Goal: Check status: Check status

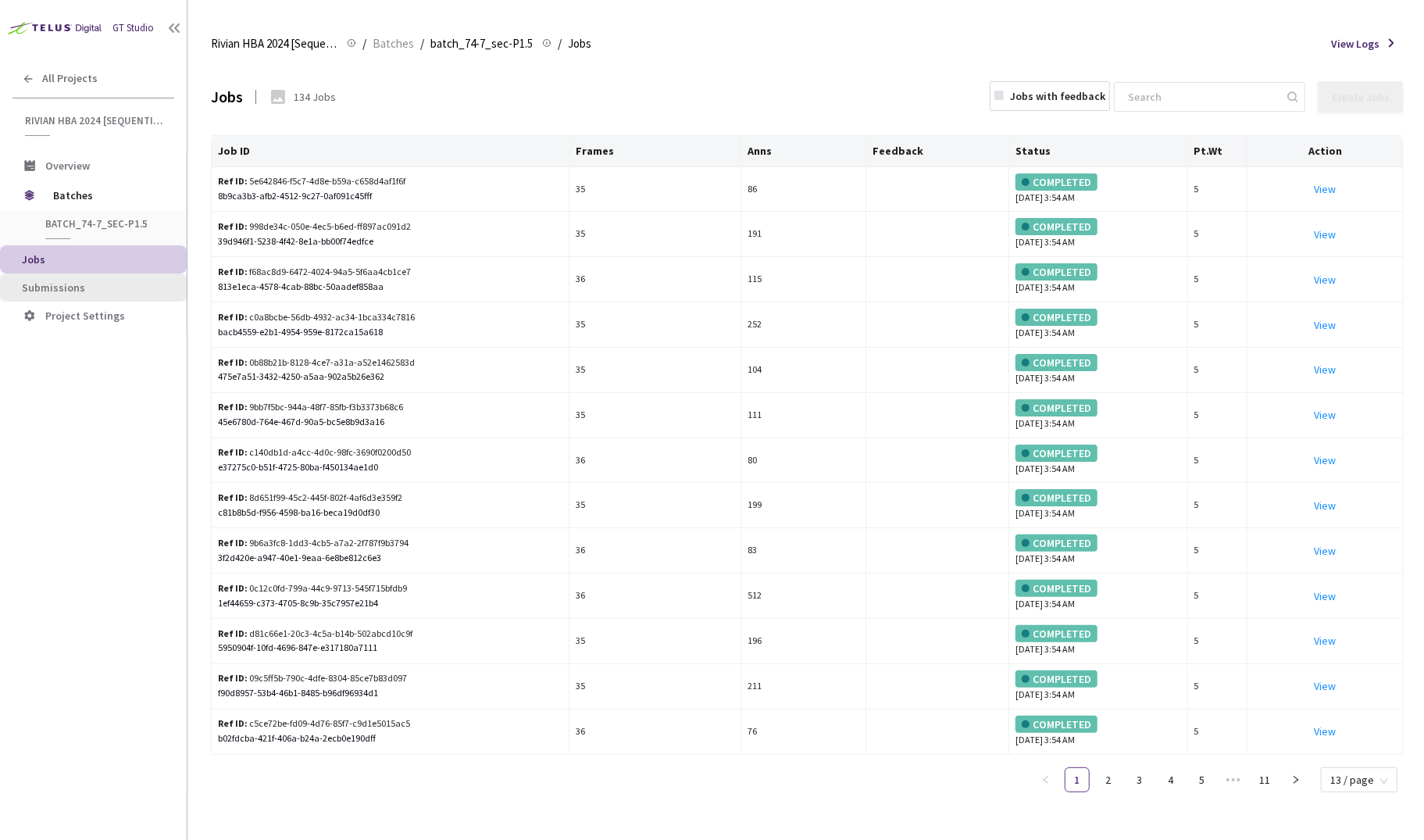
click at [95, 285] on span "Submissions" at bounding box center [98, 288] width 152 height 13
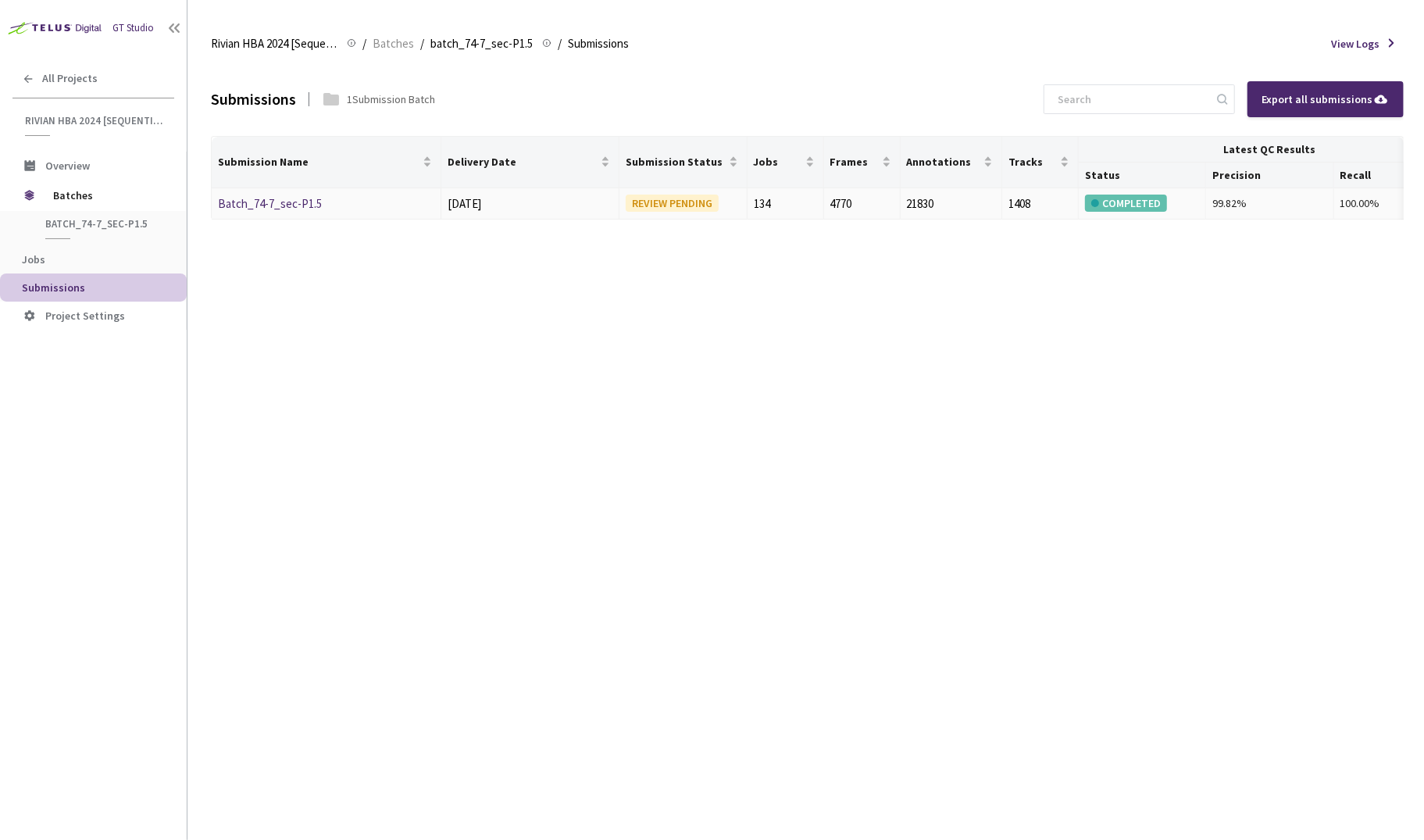
click at [289, 209] on link "Batch_74-7_sec-P1.5" at bounding box center [269, 203] width 103 height 14
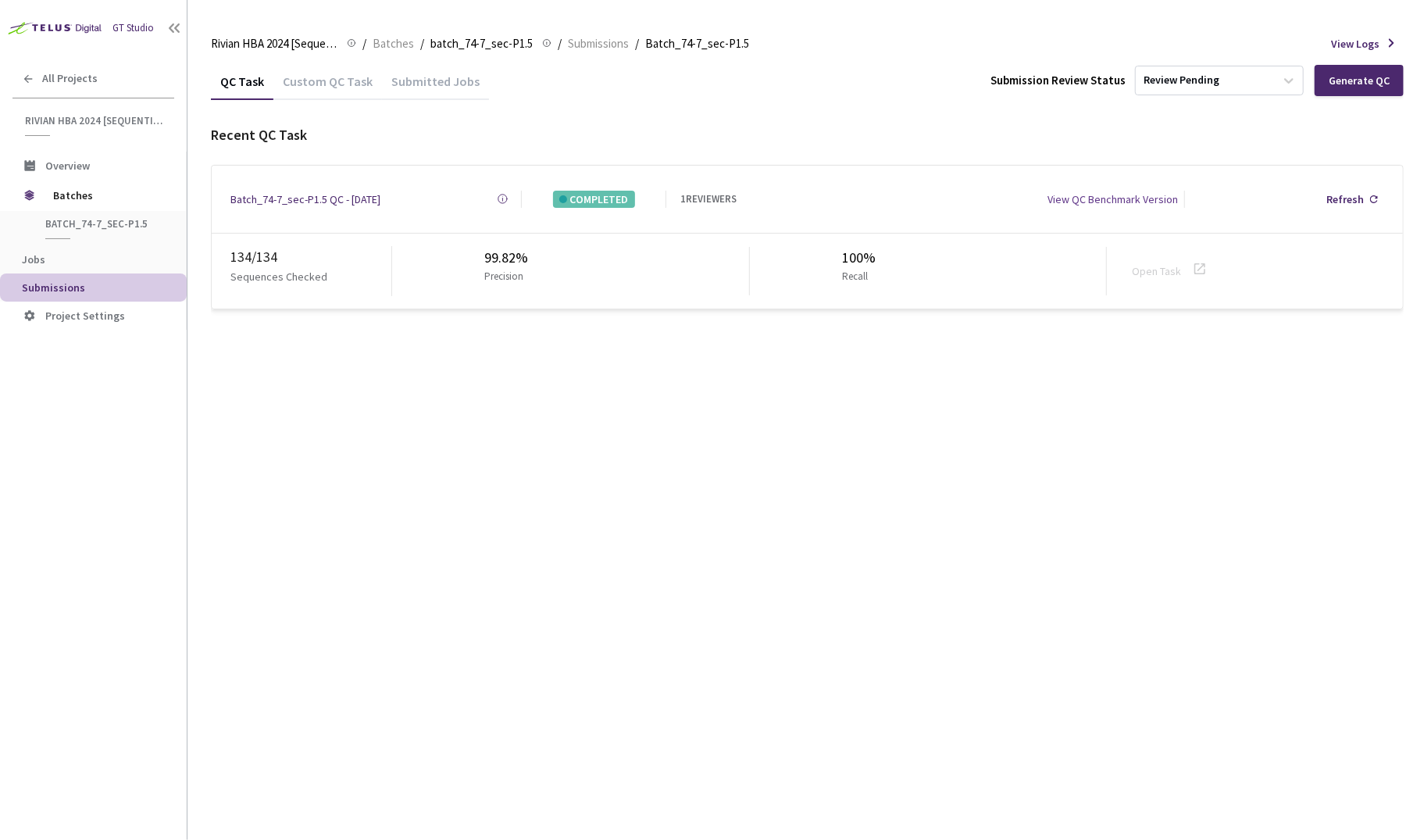
click at [365, 191] on div "Batch_74-7_sec-P1.5 QC - [DATE]" at bounding box center [306, 199] width 150 height 17
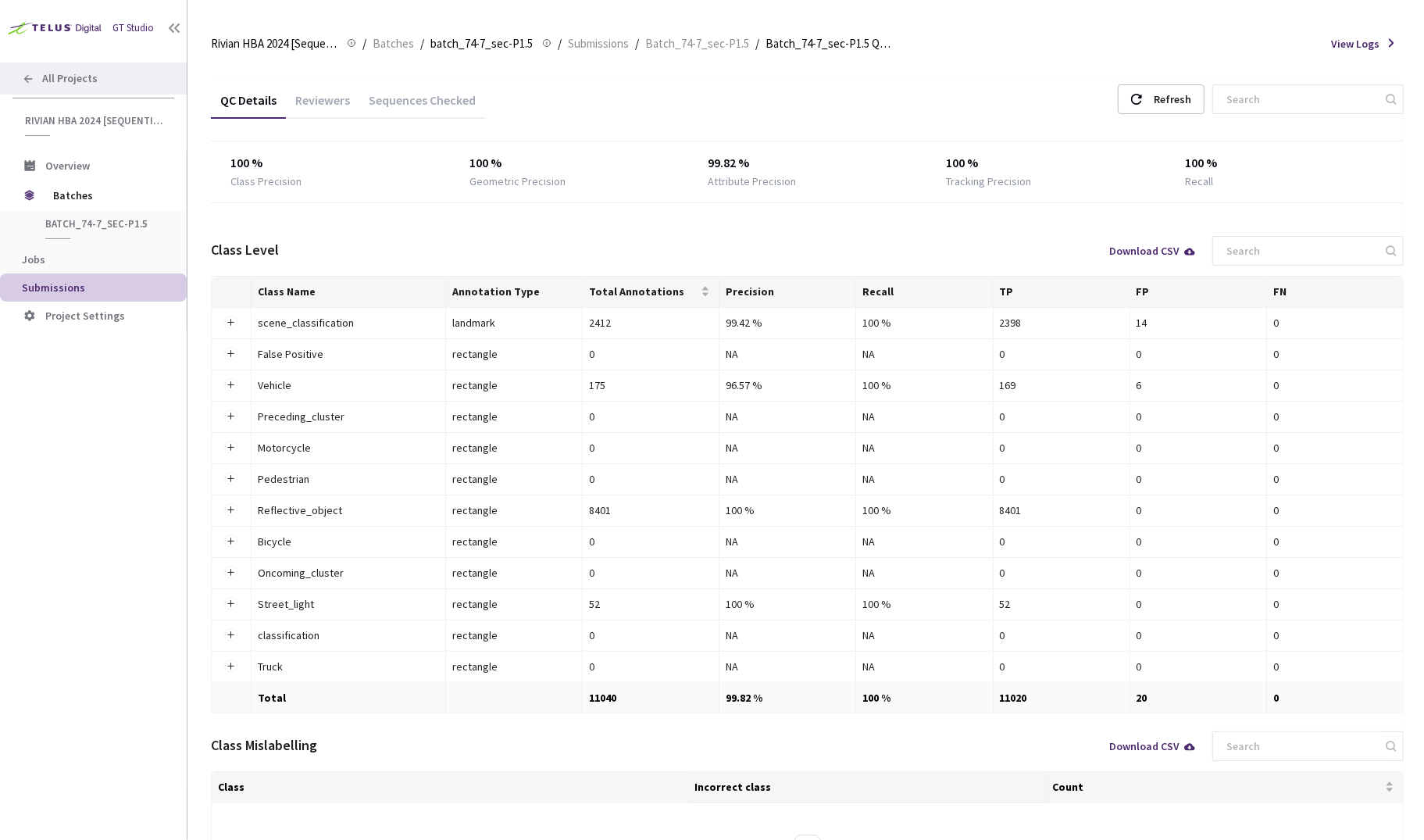
click at [56, 81] on span "All Projects" at bounding box center [70, 79] width 56 height 13
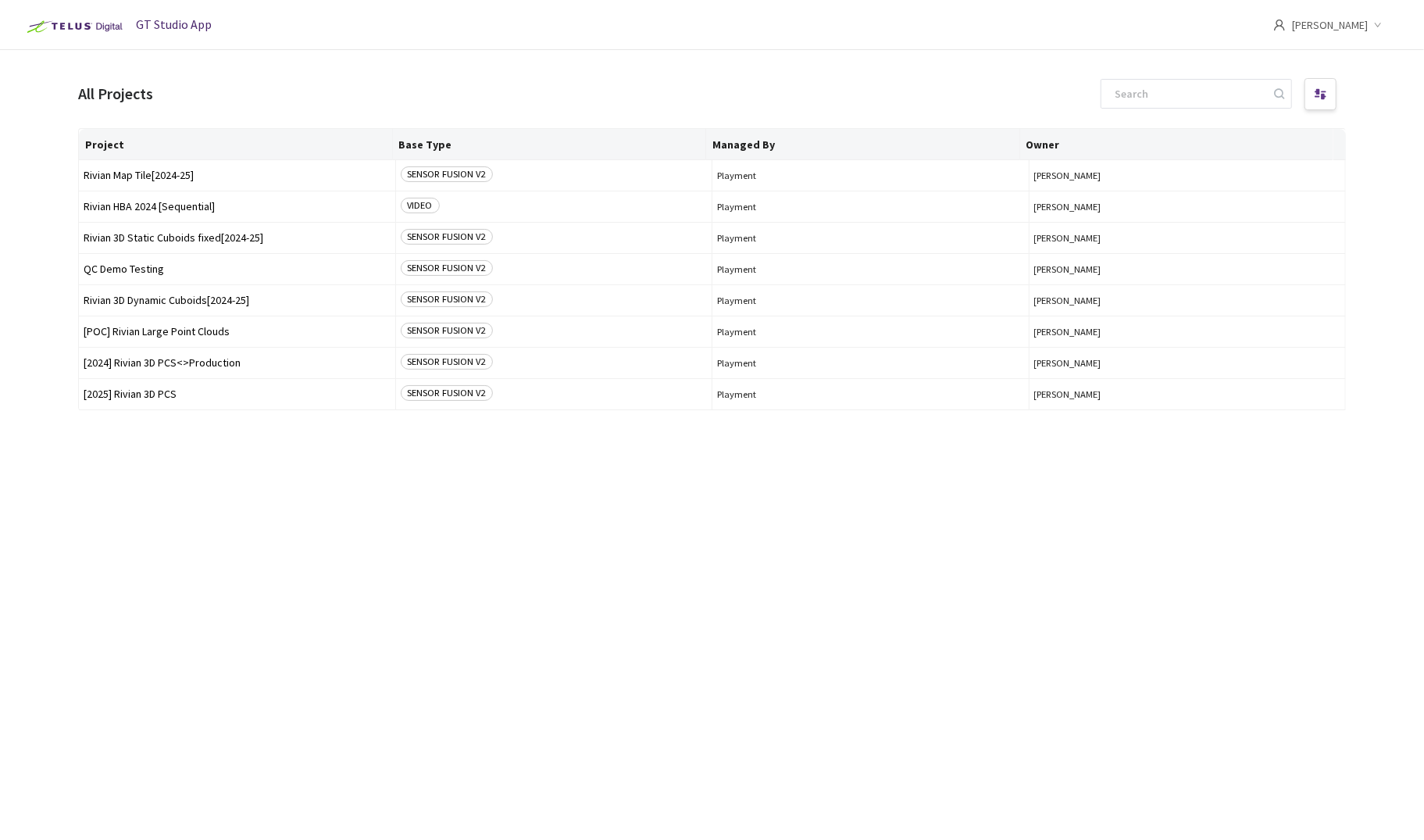
click at [197, 662] on div "Project Base Type Managed By Owner Rivian Map Tile[2024-25] SENSOR FUSION V2 Pl…" at bounding box center [712, 469] width 1268 height 683
click at [165, 242] on span "Rivian 3D Static Cuboids fixed[2024-25]" at bounding box center [237, 238] width 307 height 11
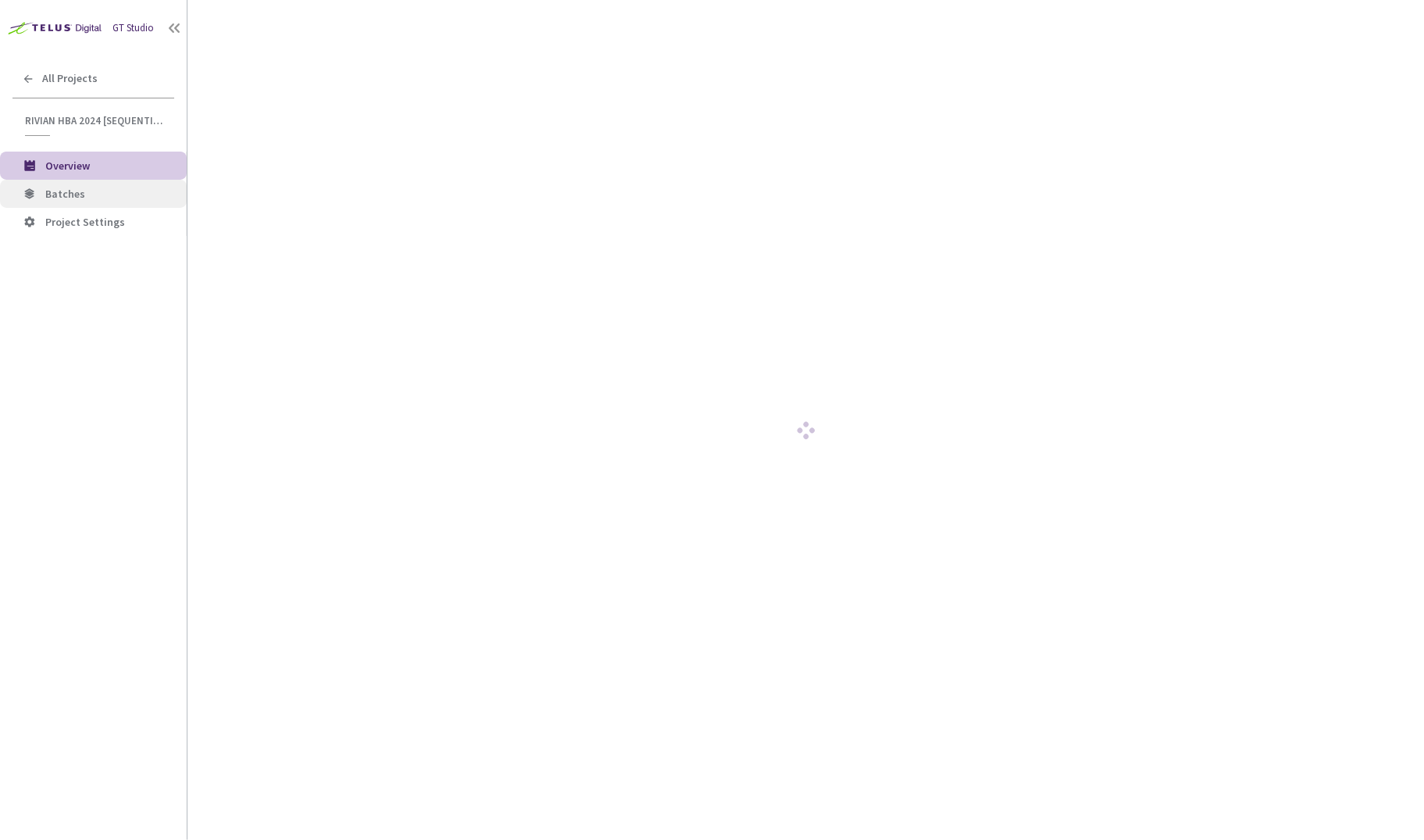
click at [98, 191] on span "Batches" at bounding box center [109, 194] width 129 height 13
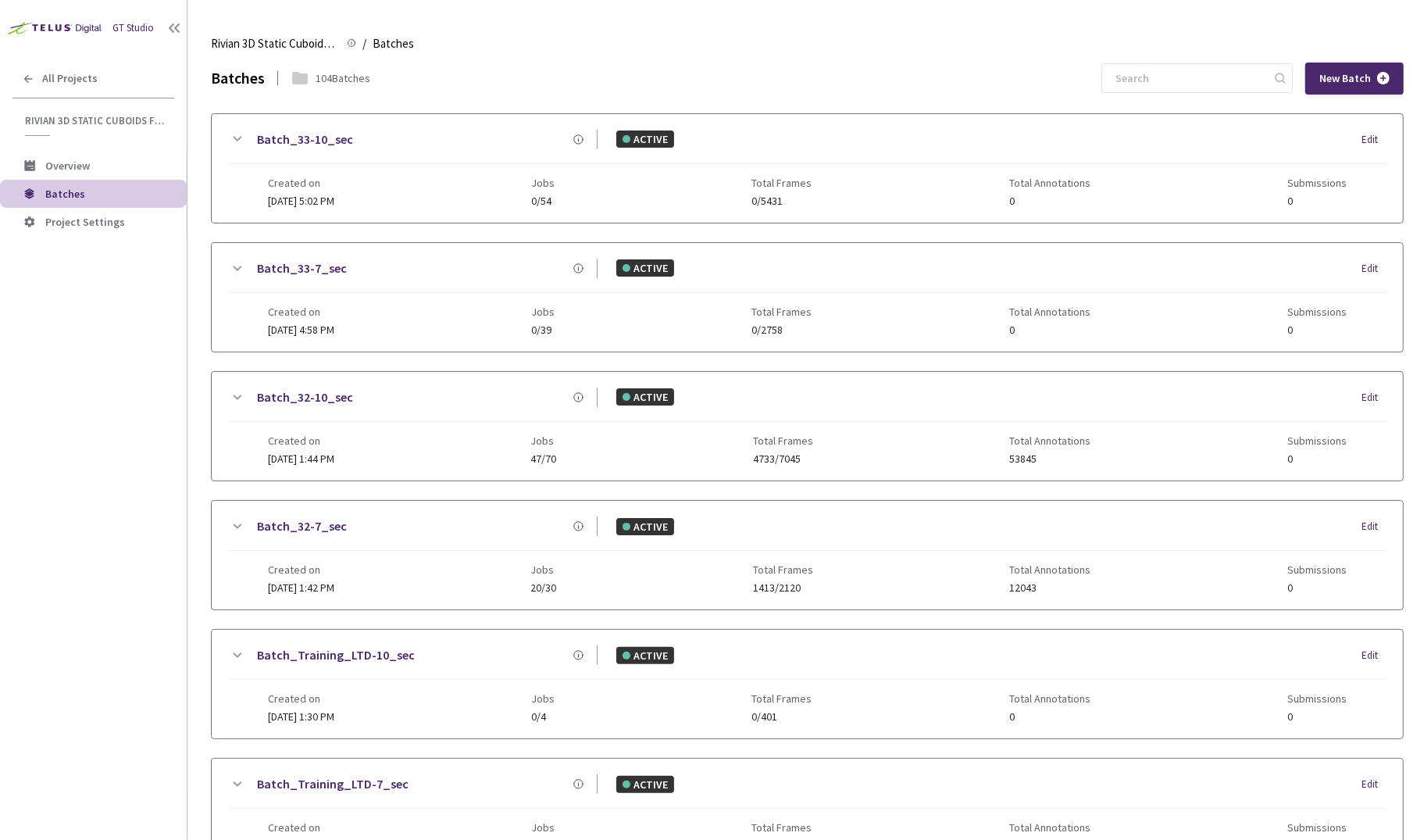
scroll to position [881, 0]
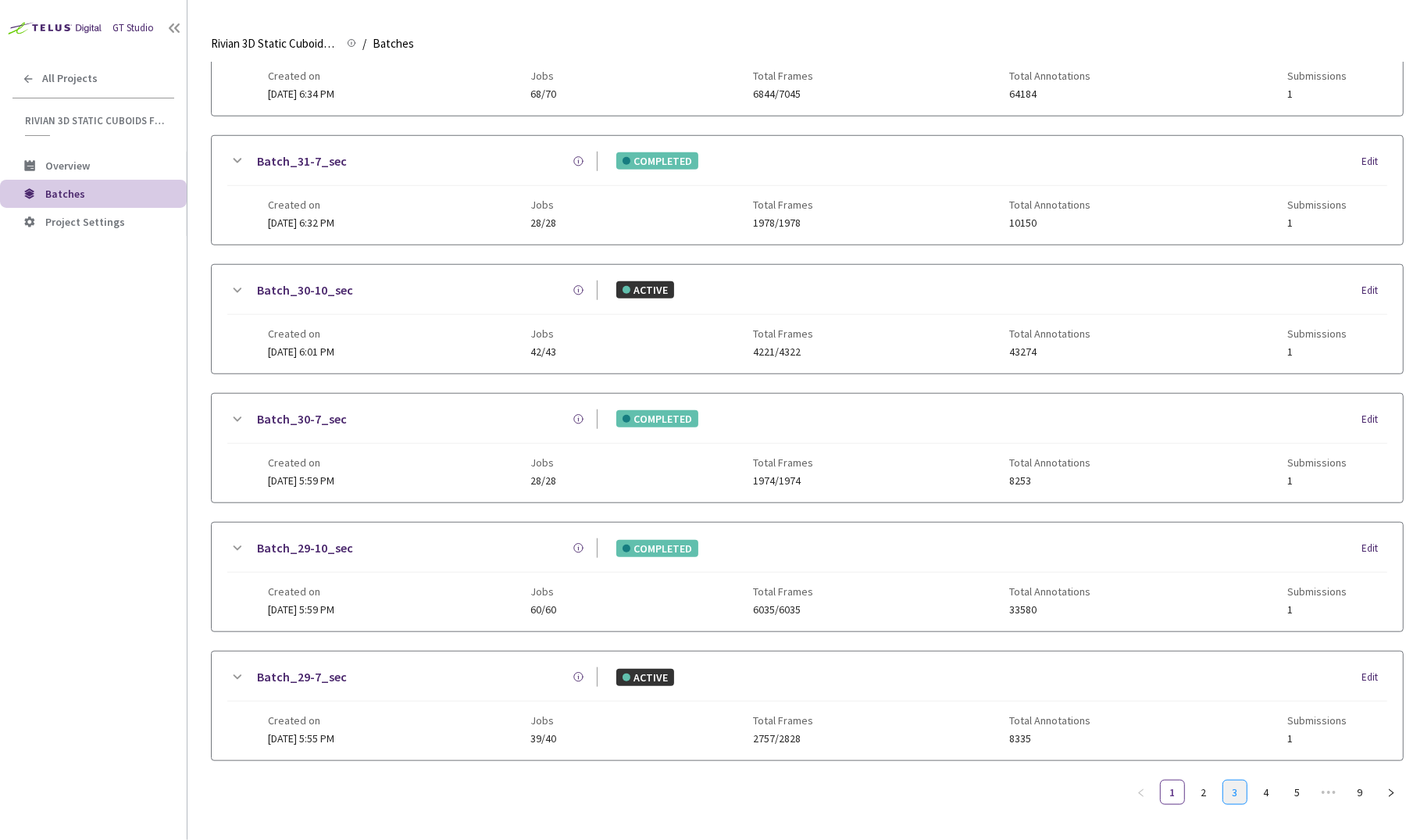
click at [1239, 783] on link "3" at bounding box center [1235, 792] width 23 height 23
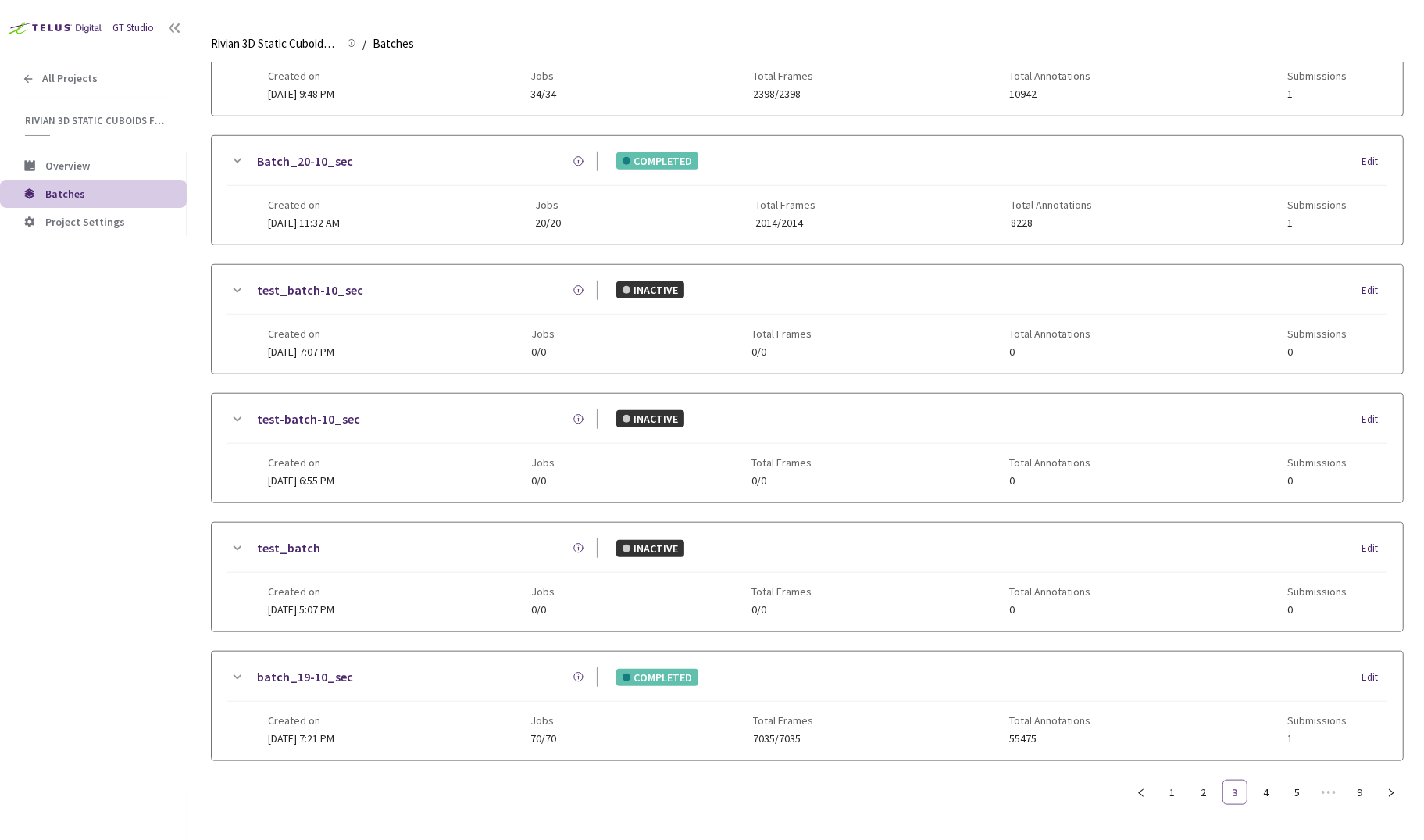
scroll to position [869, 0]
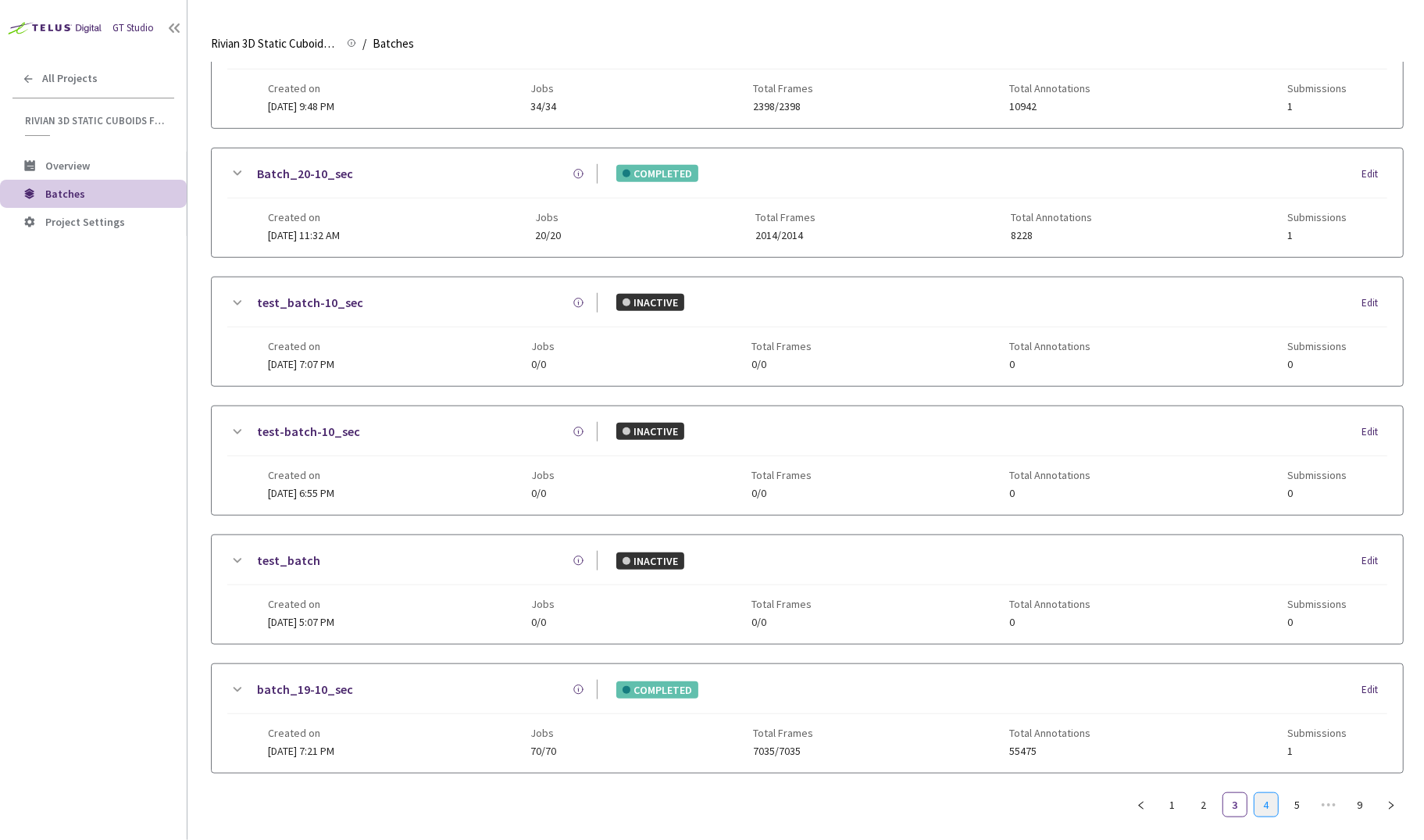
click at [1267, 793] on link "4" at bounding box center [1267, 805] width 23 height 23
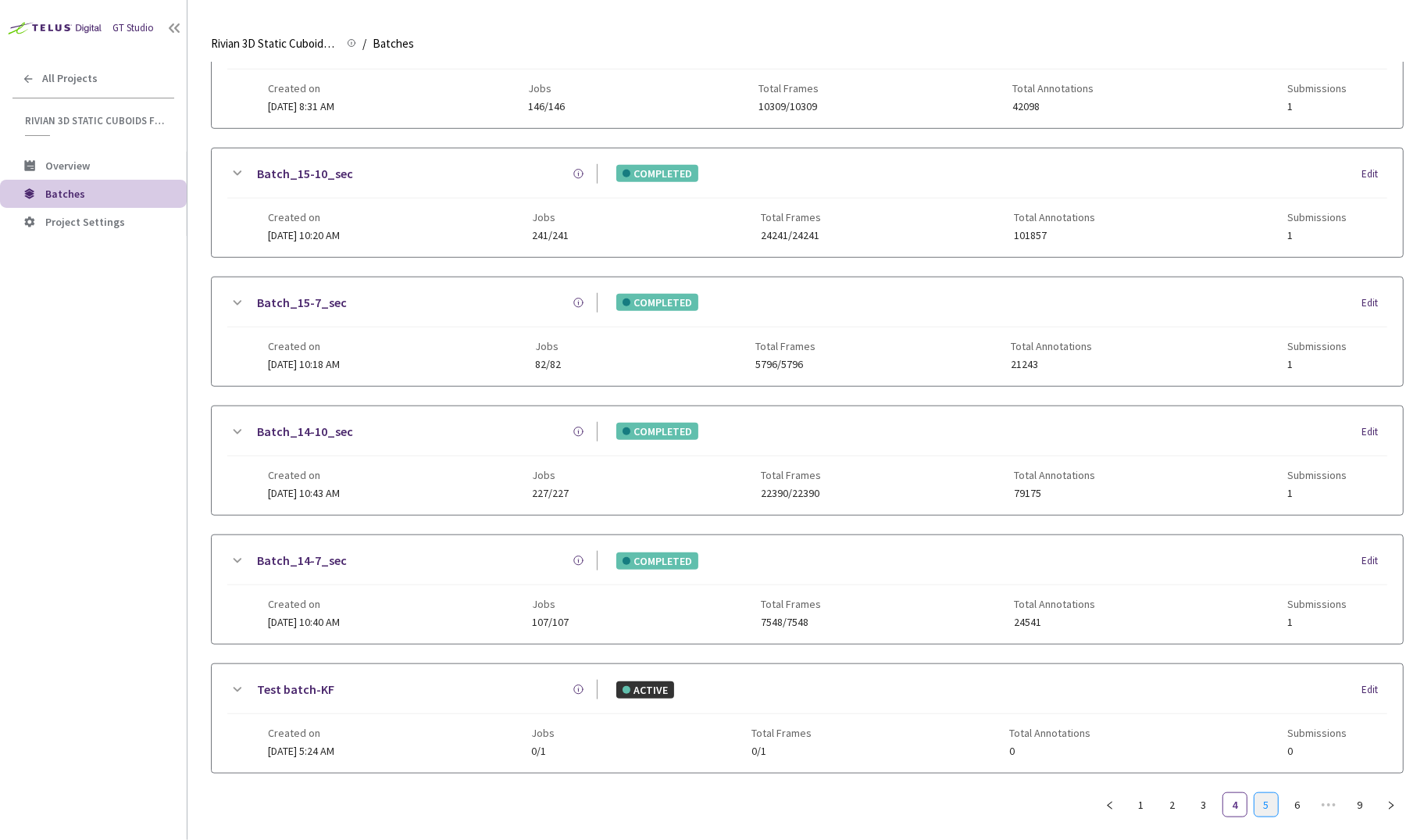
click at [1269, 793] on link "5" at bounding box center [1267, 805] width 23 height 23
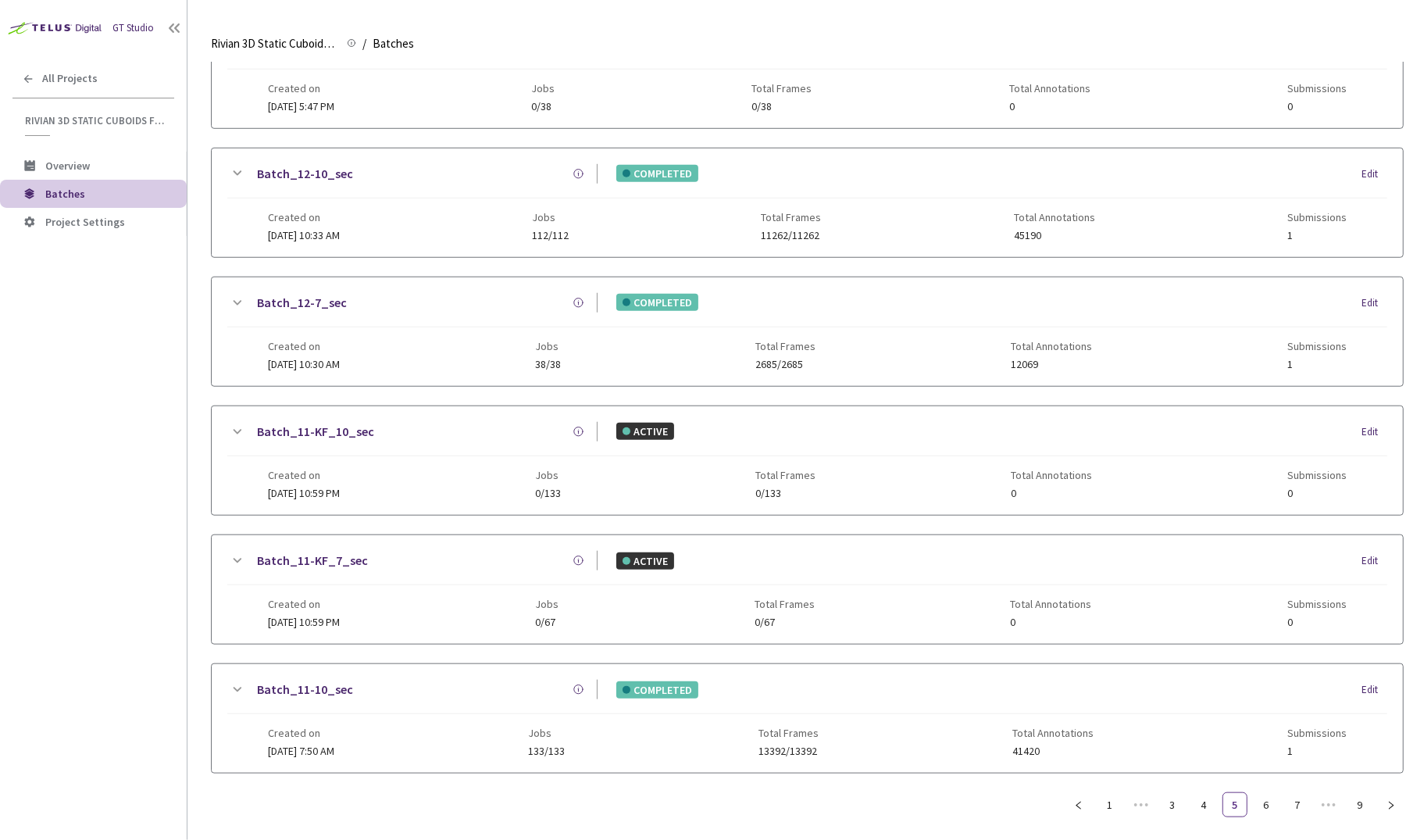
click at [294, 169] on link "Batch_12-10_sec" at bounding box center [305, 173] width 96 height 19
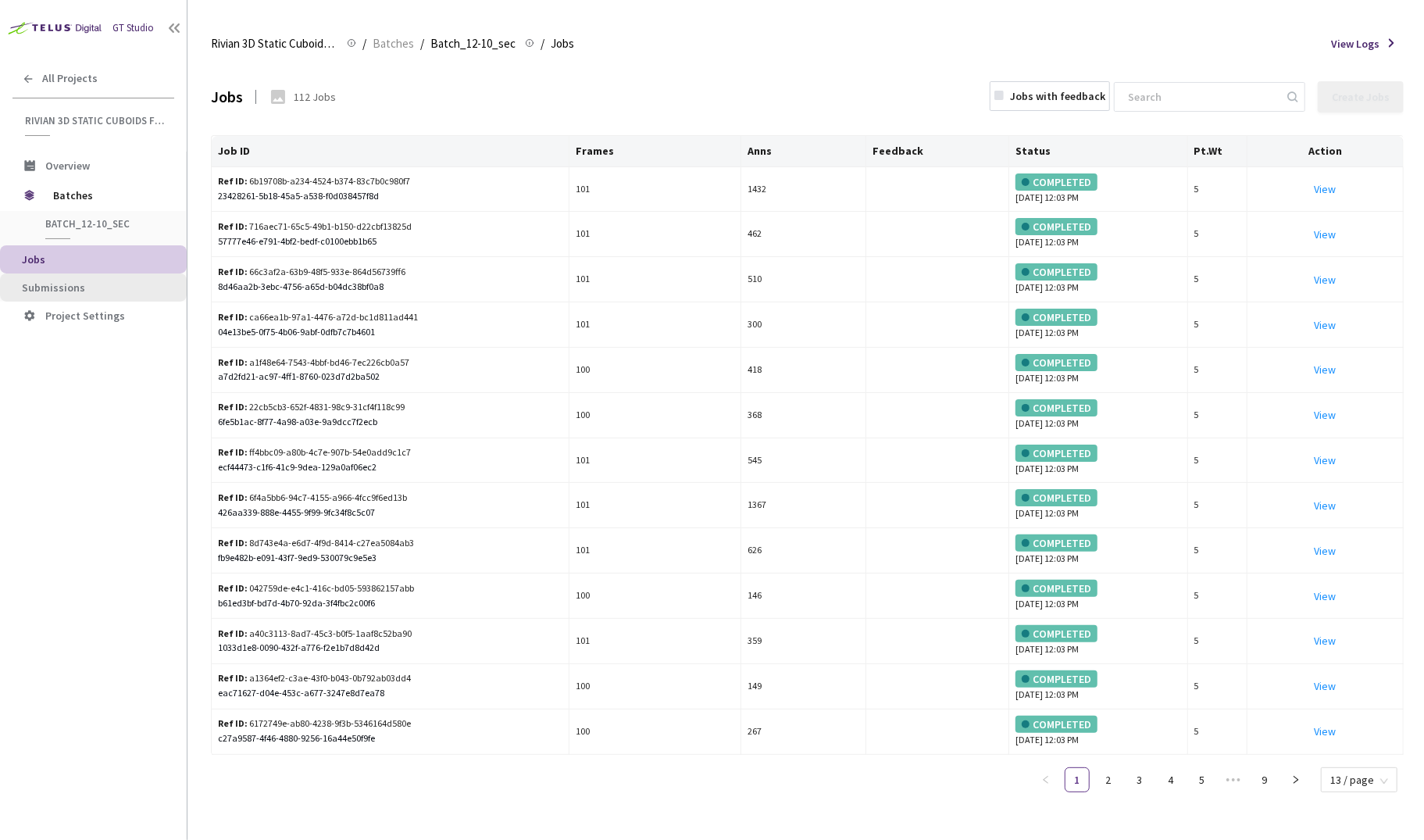
click at [50, 287] on span "Submissions" at bounding box center [54, 287] width 63 height 14
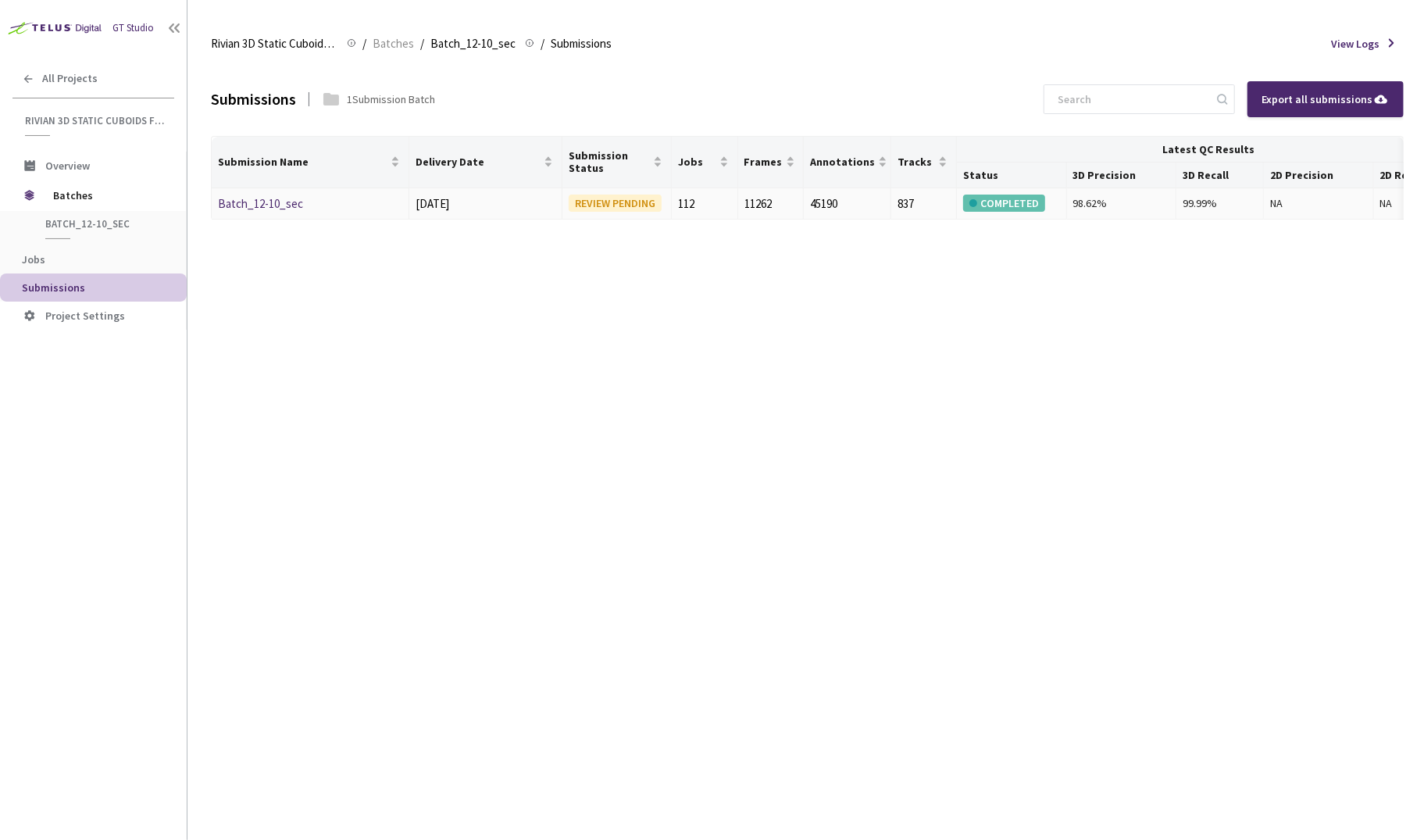
click at [260, 204] on link "Batch_12-10_sec" at bounding box center [260, 203] width 85 height 14
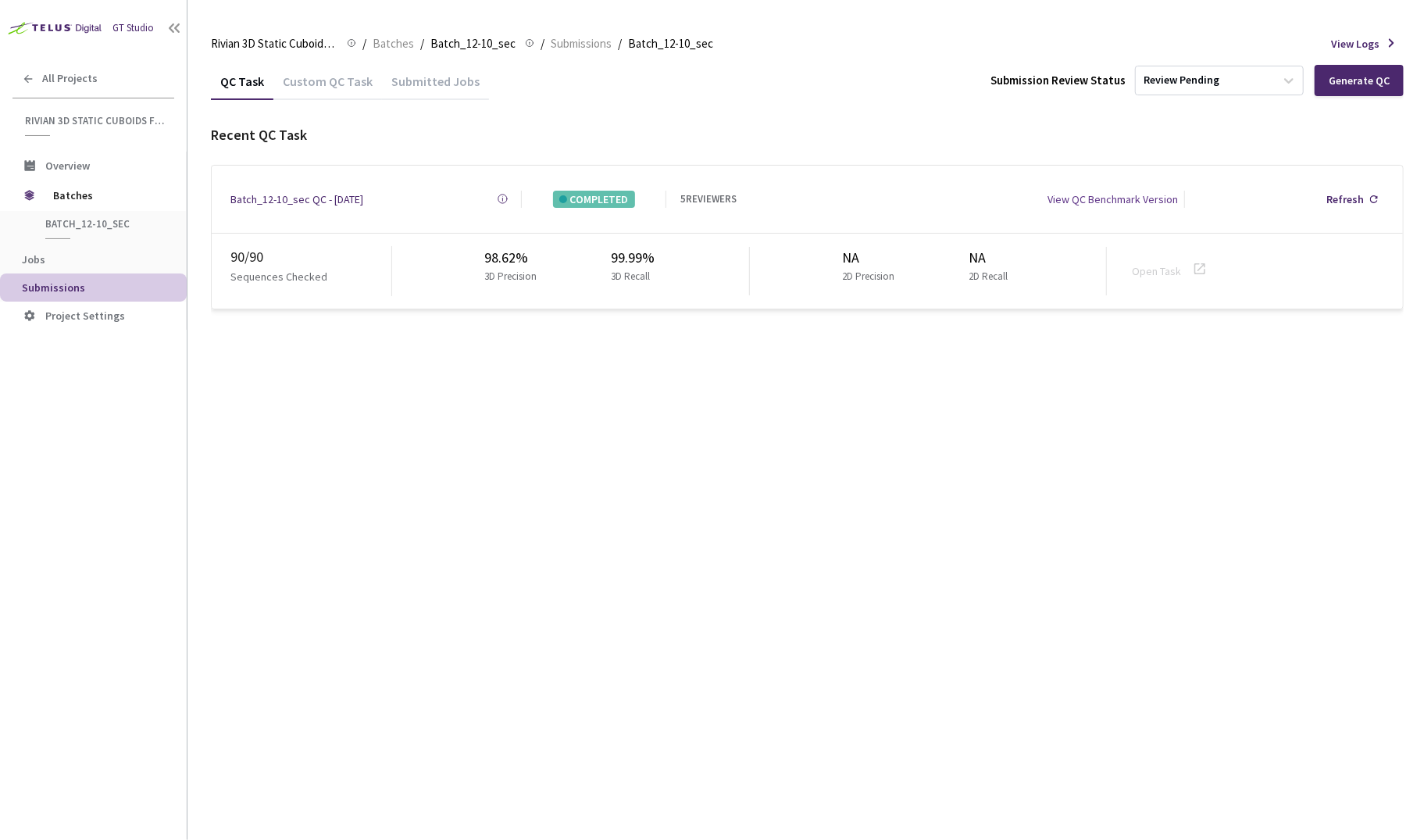
click at [301, 191] on div "Batch_12-10_sec QC - [DATE]" at bounding box center [297, 199] width 133 height 17
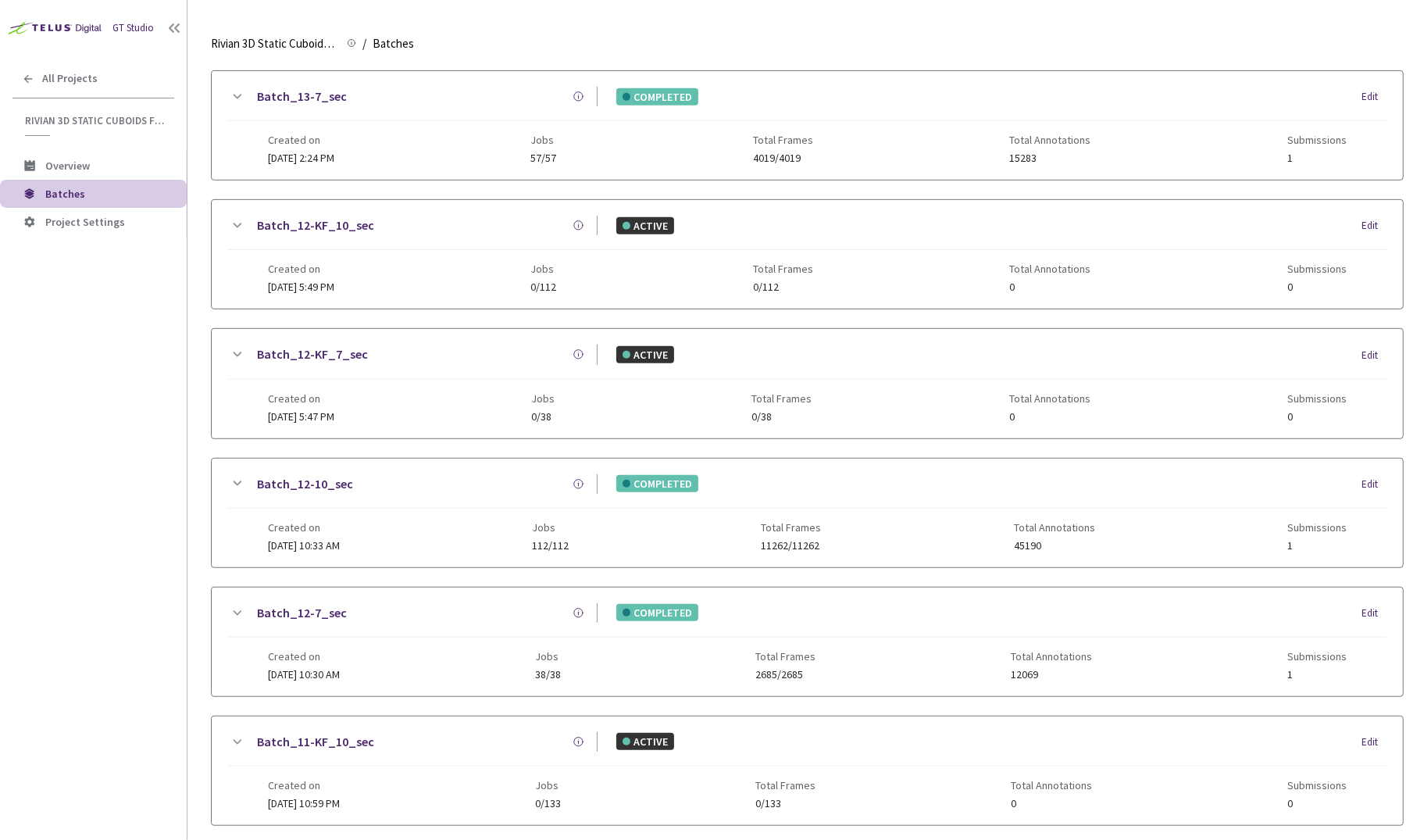
scroll to position [881, 0]
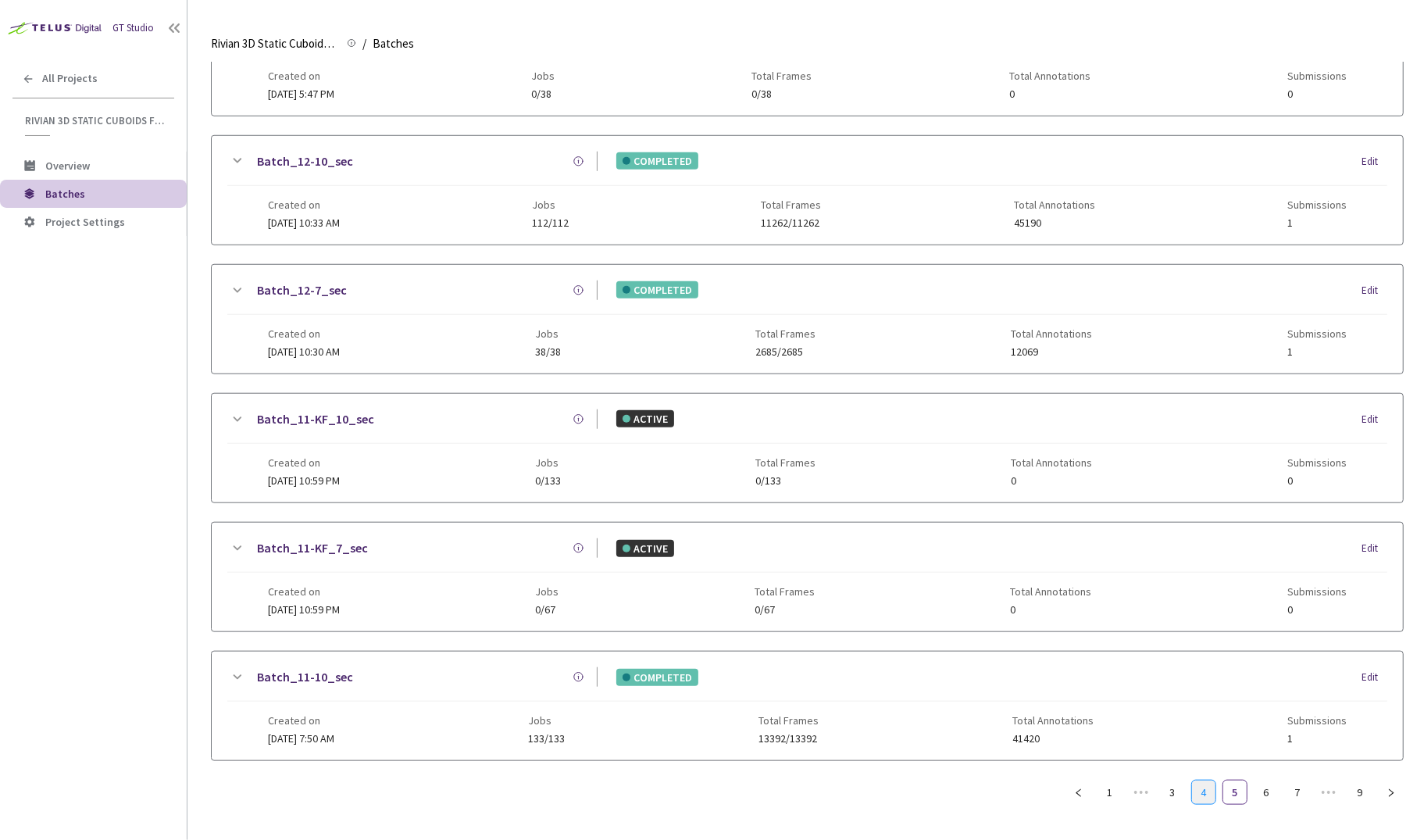
click at [1213, 781] on link "4" at bounding box center [1204, 792] width 23 height 23
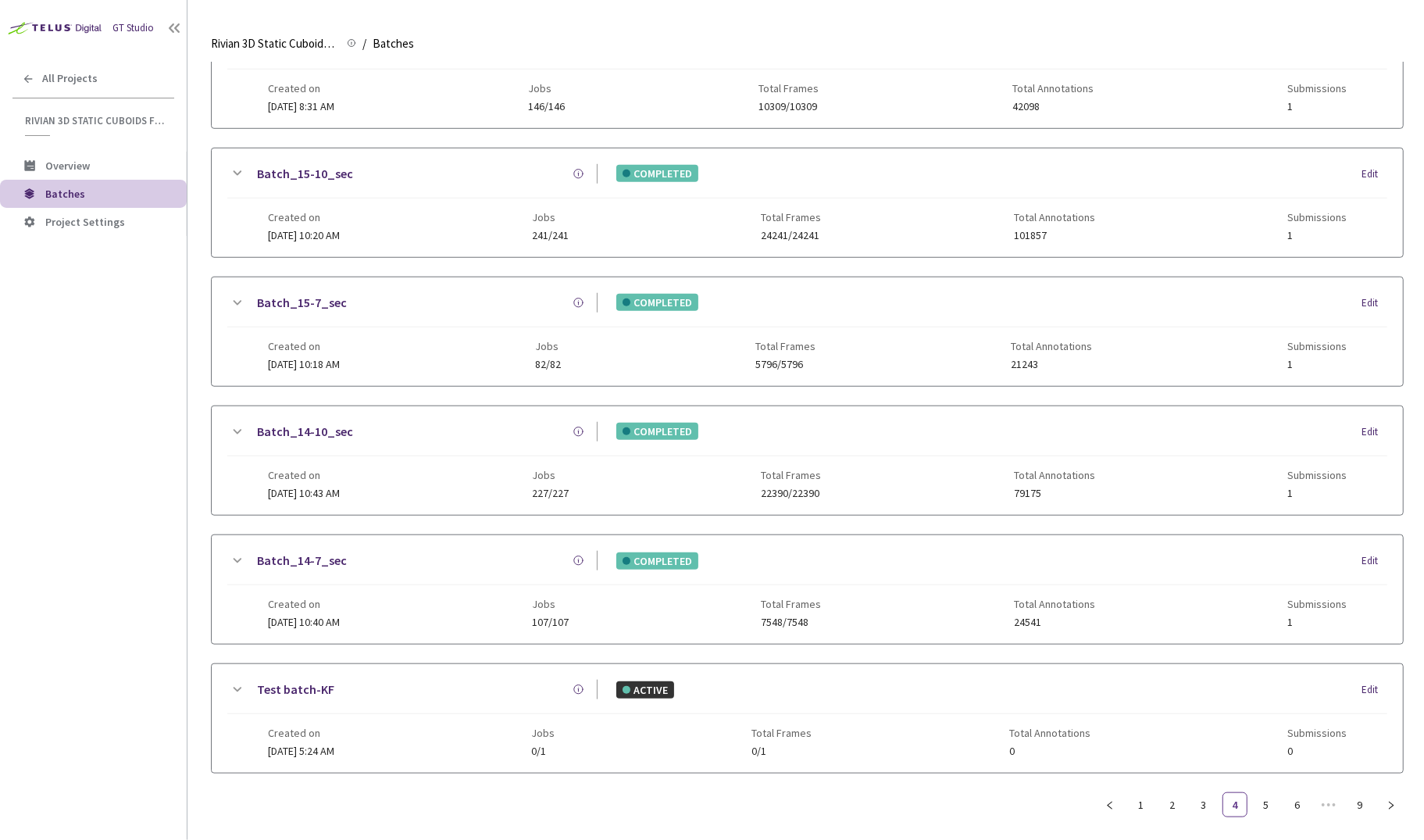
click at [283, 421] on link "Batch_14-10_sec" at bounding box center [305, 431] width 96 height 19
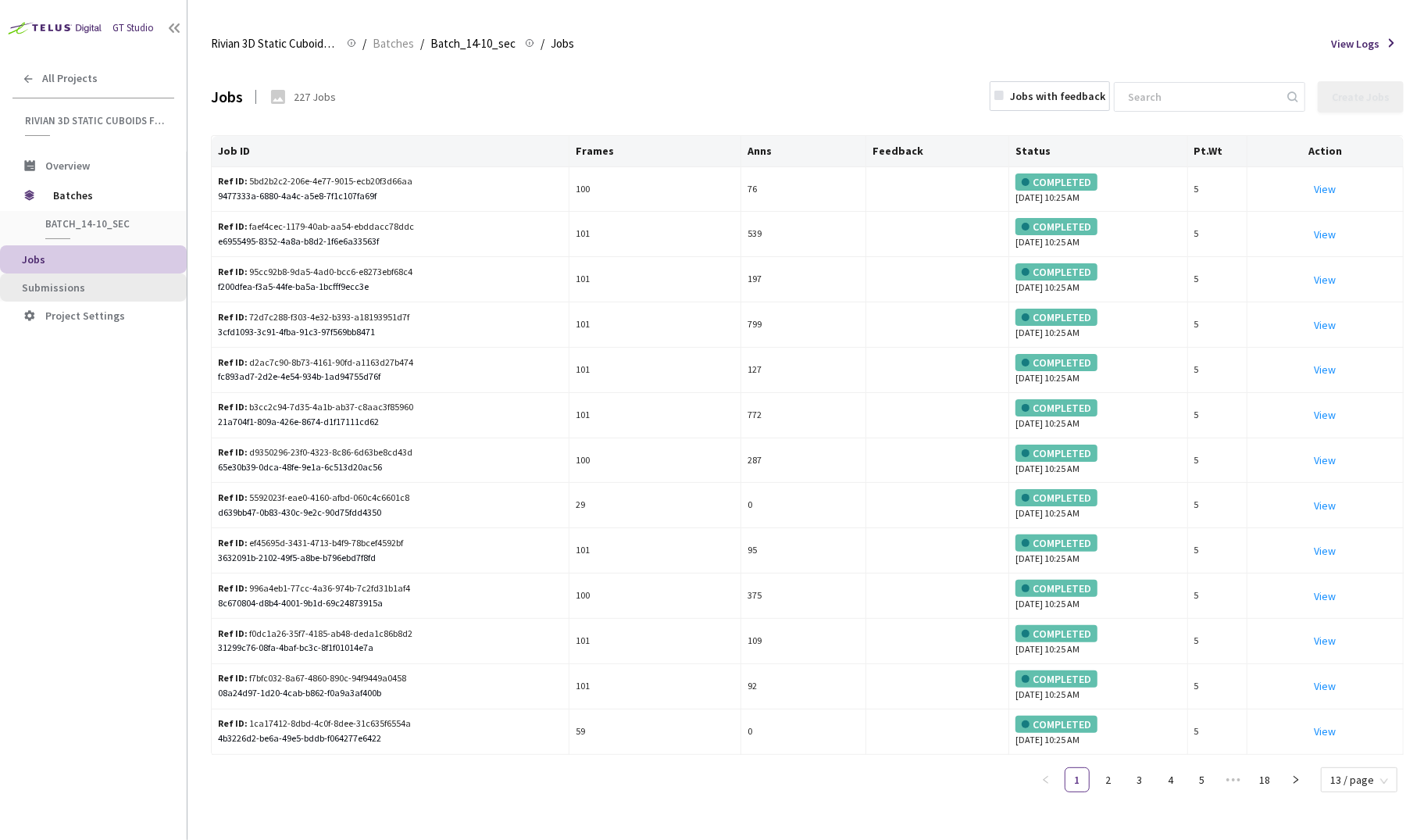
click at [69, 283] on span "Submissions" at bounding box center [54, 287] width 63 height 14
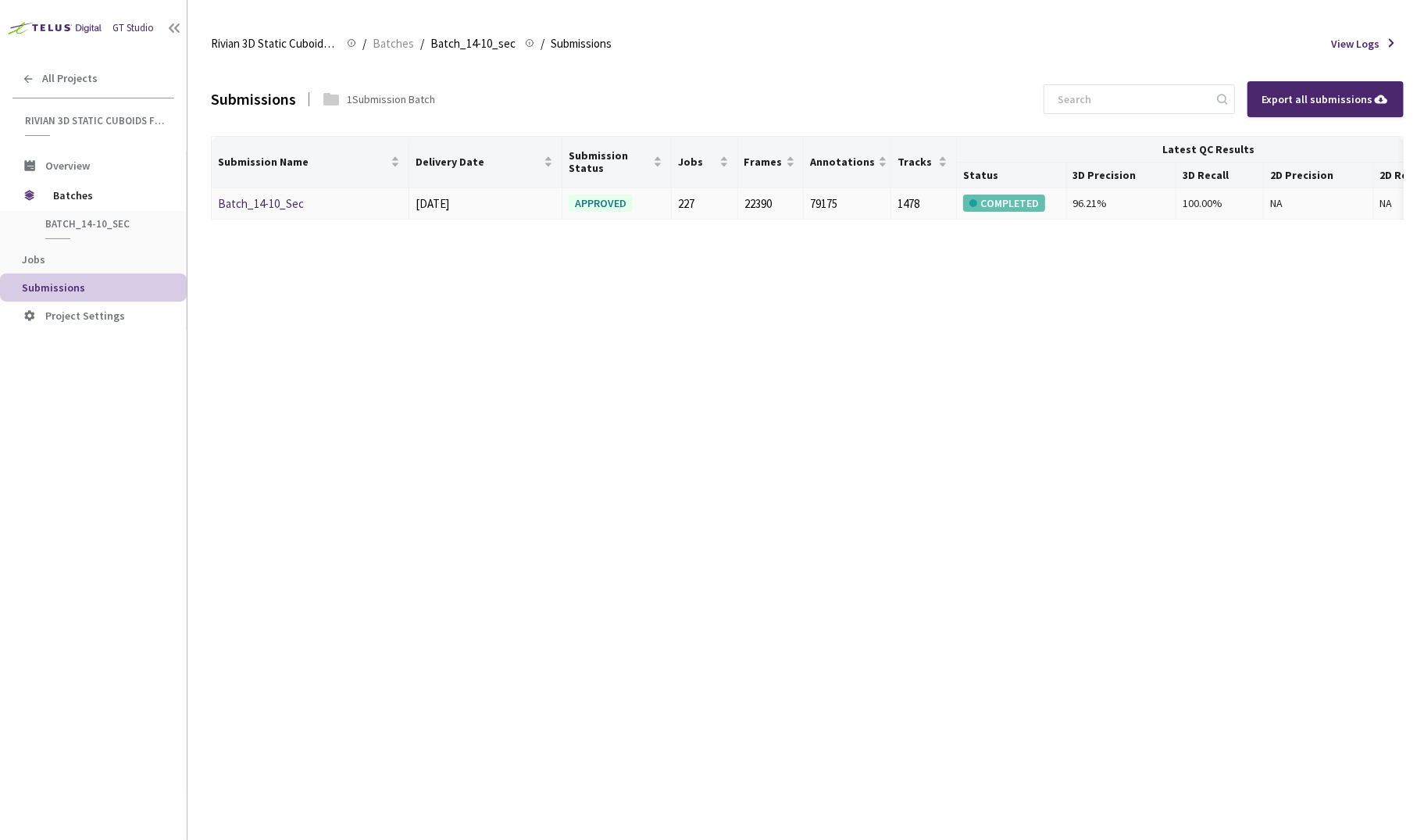
click at [257, 206] on link "Batch_14-10_Sec" at bounding box center [261, 203] width 86 height 14
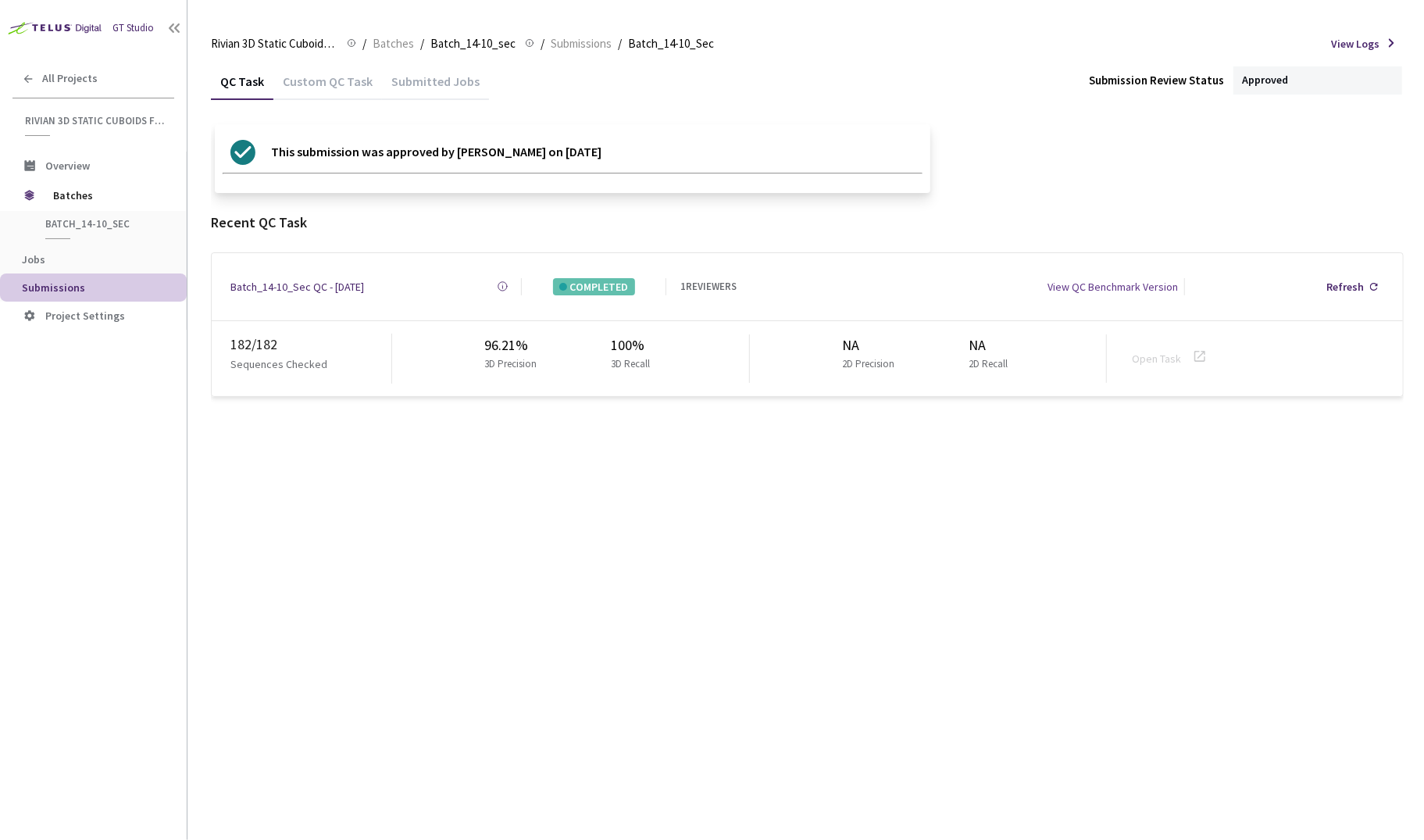
click at [354, 440] on div "QC Task Custom QC Task Submitted Jobs Submission Review Status Approved This su…" at bounding box center [807, 450] width 1193 height 777
click at [292, 278] on div "Batch_14-10_Sec QC - [DATE]" at bounding box center [297, 286] width 133 height 17
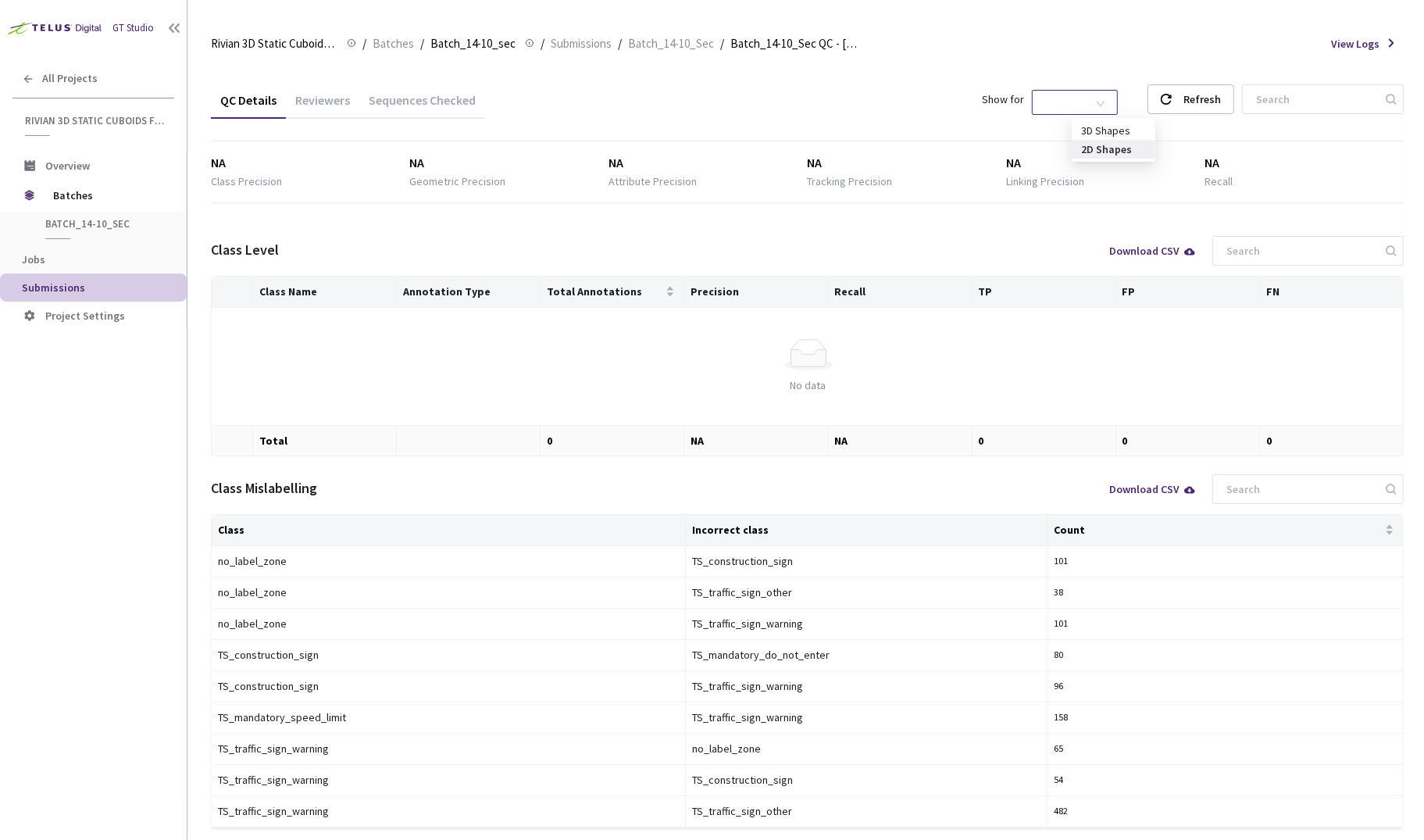
click at [1109, 98] on span "2D Shapes" at bounding box center [1075, 102] width 67 height 23
click at [1115, 136] on div "3D Shapes" at bounding box center [1114, 130] width 65 height 17
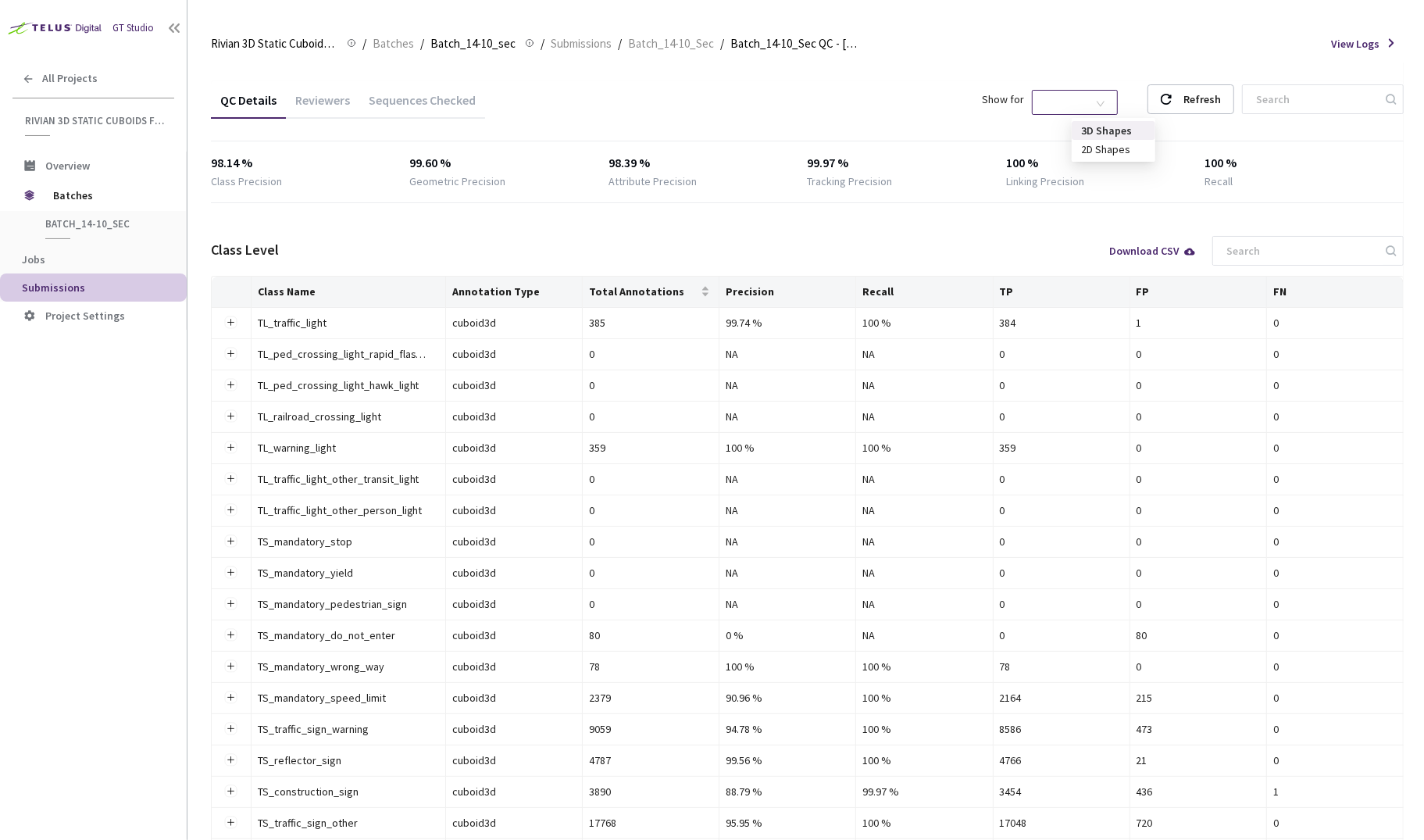
click at [1093, 109] on span "3D Shapes" at bounding box center [1075, 102] width 67 height 23
